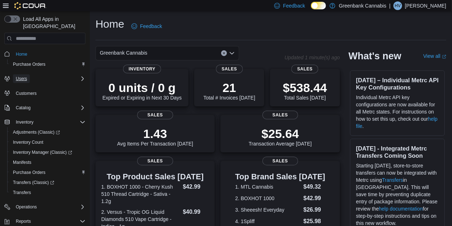
click at [18, 76] on span "Users" at bounding box center [21, 79] width 11 height 6
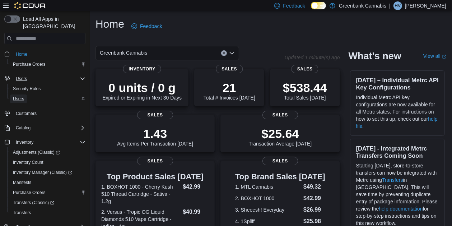
click at [24, 94] on link "Users" at bounding box center [18, 98] width 17 height 9
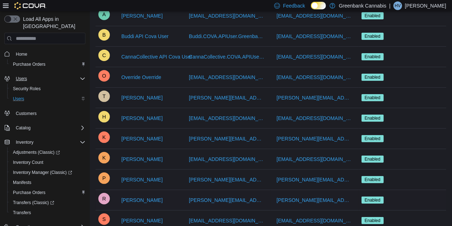
scroll to position [95, 0]
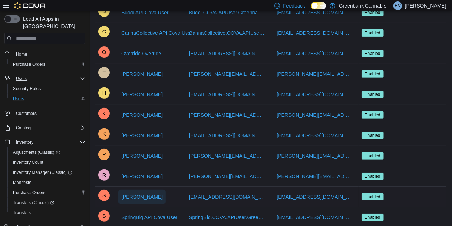
click at [155, 198] on span "[PERSON_NAME]" at bounding box center [141, 196] width 41 height 7
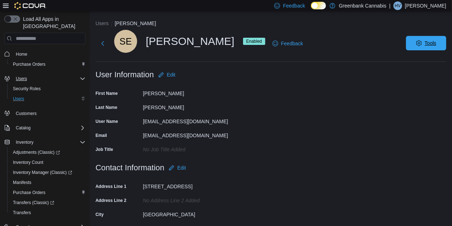
click at [419, 46] on span "Tools" at bounding box center [426, 43] width 32 height 14
click at [412, 79] on span "Disable User" at bounding box center [415, 76] width 33 height 9
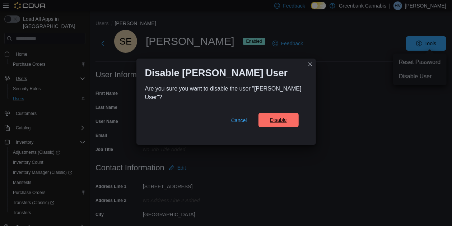
click at [277, 123] on span "Disable" at bounding box center [278, 119] width 17 height 7
